Goal: Task Accomplishment & Management: Manage account settings

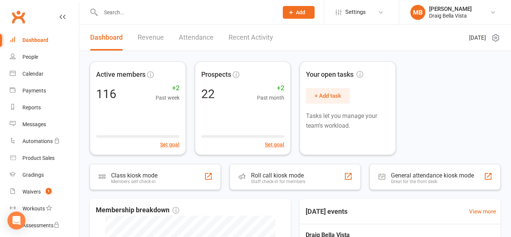
click at [128, 15] on input "text" at bounding box center [185, 12] width 175 height 10
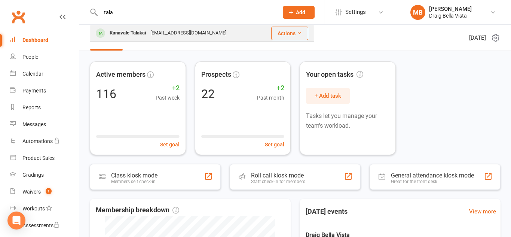
type input "tala"
click at [146, 34] on div "Kanavale Talakai" at bounding box center [127, 33] width 41 height 11
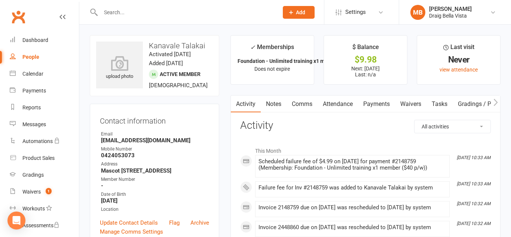
click at [373, 103] on link "Payments" at bounding box center [376, 103] width 37 height 17
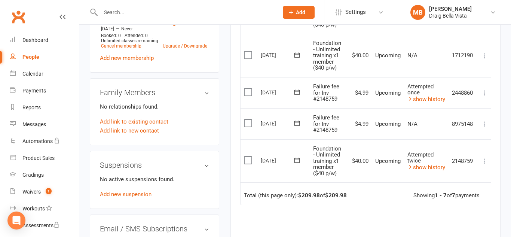
scroll to position [323, 0]
click at [483, 161] on icon at bounding box center [484, 159] width 7 height 7
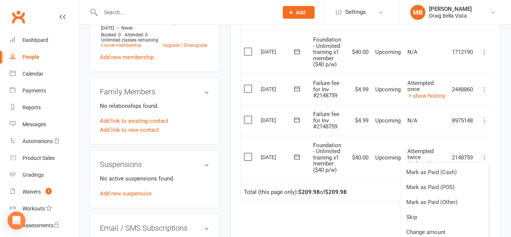
scroll to position [477, 0]
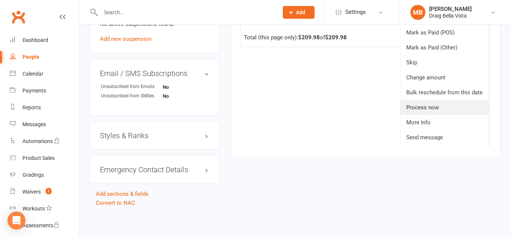
click at [428, 107] on link "Process now" at bounding box center [444, 107] width 88 height 15
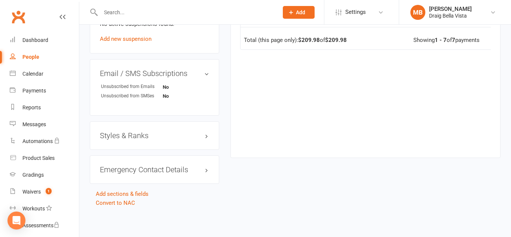
scroll to position [0, 0]
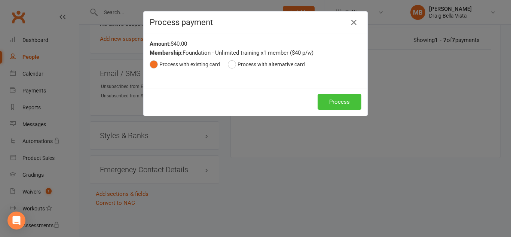
click at [357, 105] on button "Process" at bounding box center [340, 102] width 44 height 16
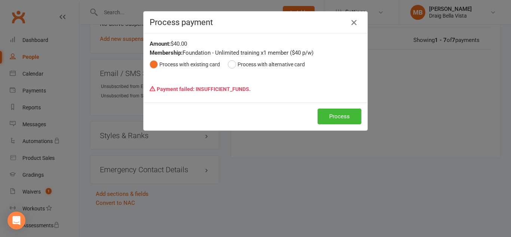
click at [352, 23] on icon "button" at bounding box center [353, 22] width 9 height 9
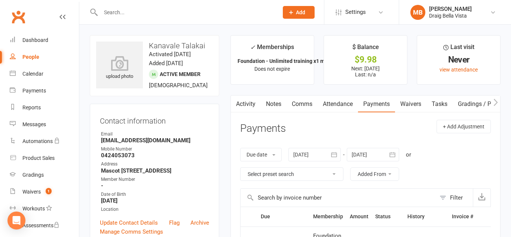
scroll to position [1, 0]
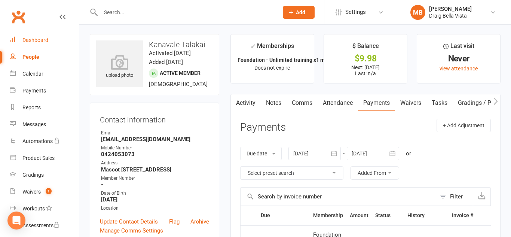
click at [29, 38] on div "Dashboard" at bounding box center [35, 40] width 26 height 6
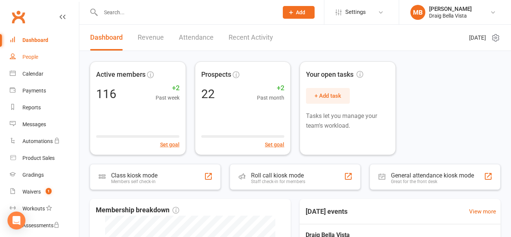
click at [37, 64] on link "People" at bounding box center [44, 57] width 69 height 17
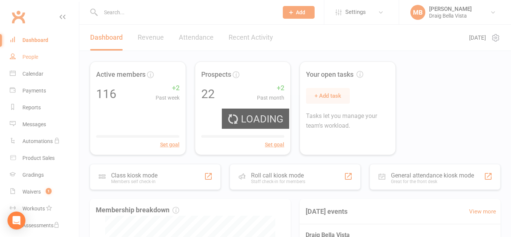
select select "100"
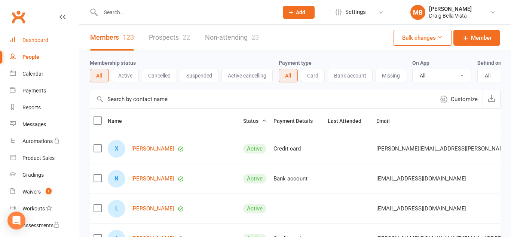
click at [25, 39] on div "Dashboard" at bounding box center [35, 40] width 26 height 6
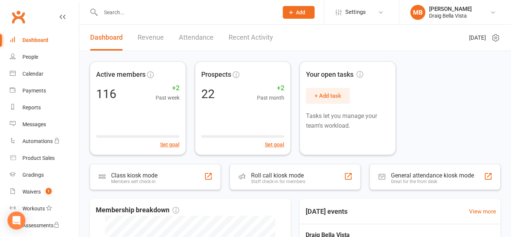
click at [40, 22] on div "Clubworx" at bounding box center [39, 21] width 79 height 28
click at [38, 60] on link "People" at bounding box center [44, 57] width 69 height 17
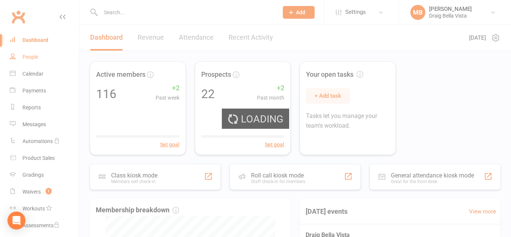
select select "100"
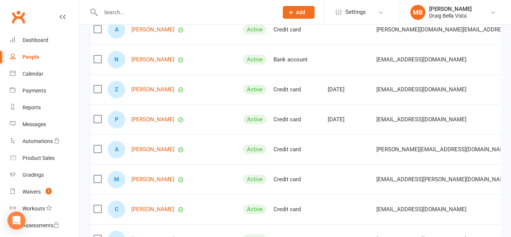
scroll to position [209, 0]
click at [240, 104] on td "Active" at bounding box center [255, 119] width 30 height 30
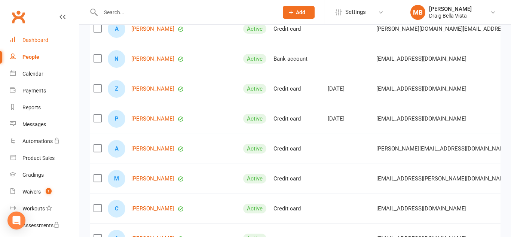
click at [33, 39] on div "Dashboard" at bounding box center [35, 40] width 26 height 6
